Goal: Task Accomplishment & Management: Use online tool/utility

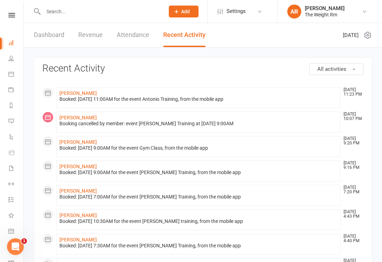
click at [13, 73] on icon at bounding box center [11, 74] width 6 height 6
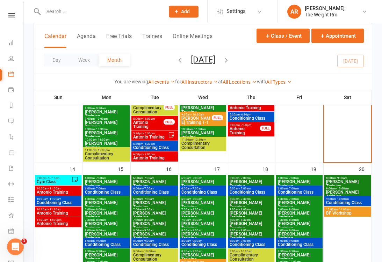
click at [65, 180] on span "Gym Class" at bounding box center [53, 182] width 35 height 4
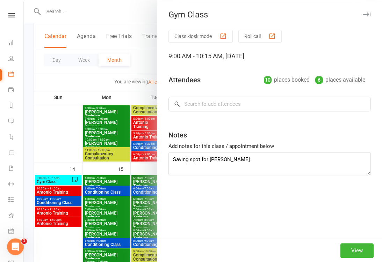
scroll to position [280, 0]
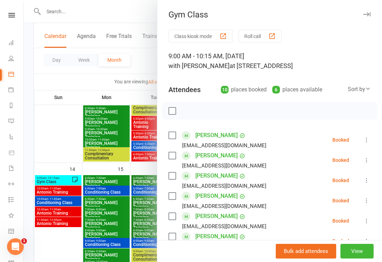
click at [71, 212] on div at bounding box center [203, 131] width 358 height 262
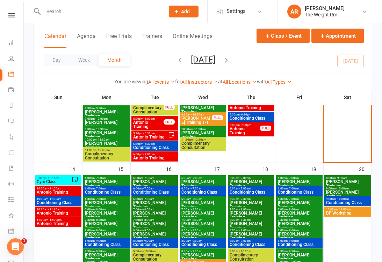
click at [71, 181] on span "Gym Class" at bounding box center [53, 182] width 35 height 4
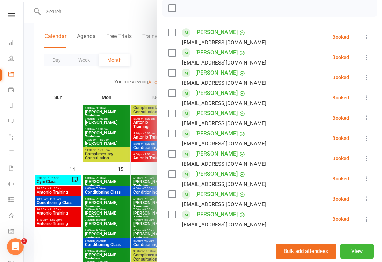
scroll to position [115, 0]
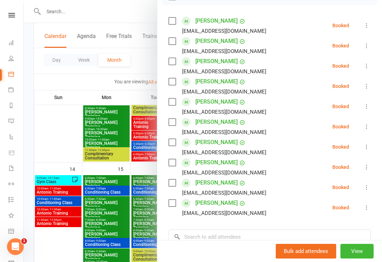
click at [77, 191] on div at bounding box center [203, 131] width 358 height 262
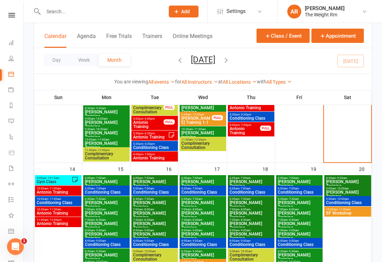
click at [66, 191] on span "Antonio Training" at bounding box center [58, 192] width 44 height 4
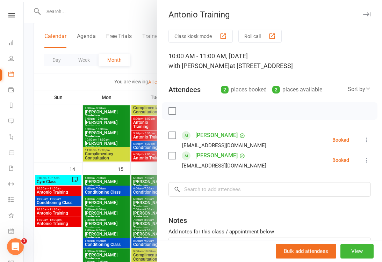
click at [64, 205] on div at bounding box center [203, 131] width 358 height 262
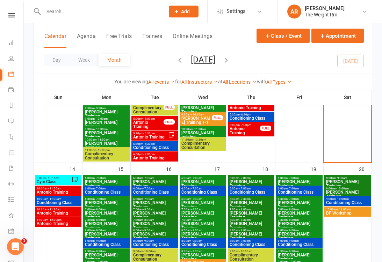
click at [67, 204] on span "Conditioning Class" at bounding box center [58, 203] width 44 height 4
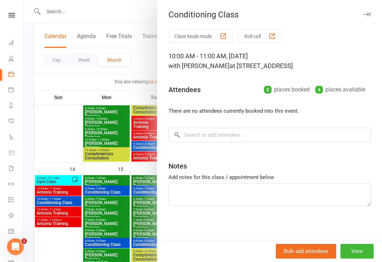
click at [67, 211] on div at bounding box center [203, 131] width 358 height 262
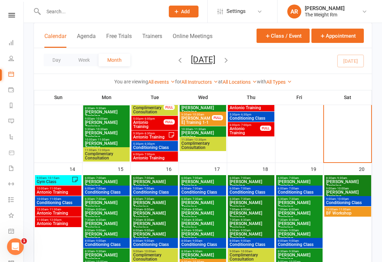
click at [67, 215] on span "Antonio Training" at bounding box center [58, 213] width 44 height 4
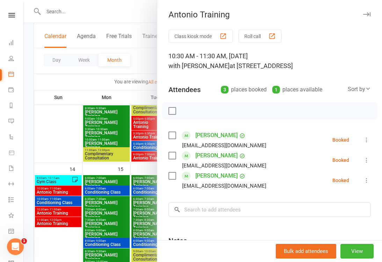
click at [73, 216] on div at bounding box center [203, 131] width 358 height 262
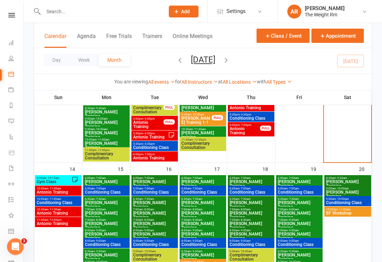
click at [71, 223] on span "Antonio Training" at bounding box center [58, 224] width 44 height 4
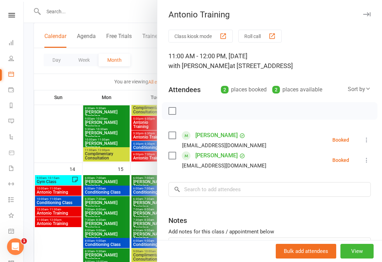
click at [70, 219] on div at bounding box center [203, 131] width 358 height 262
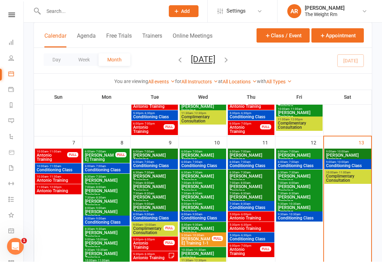
click at [349, 152] on span "9:00am - 10:00am" at bounding box center [347, 151] width 44 height 3
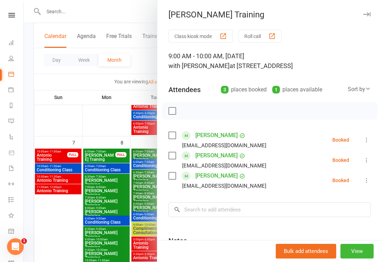
scroll to position [1, 0]
click at [16, 229] on link "General attendance" at bounding box center [16, 231] width 16 height 16
